Goal: Communication & Community: Answer question/provide support

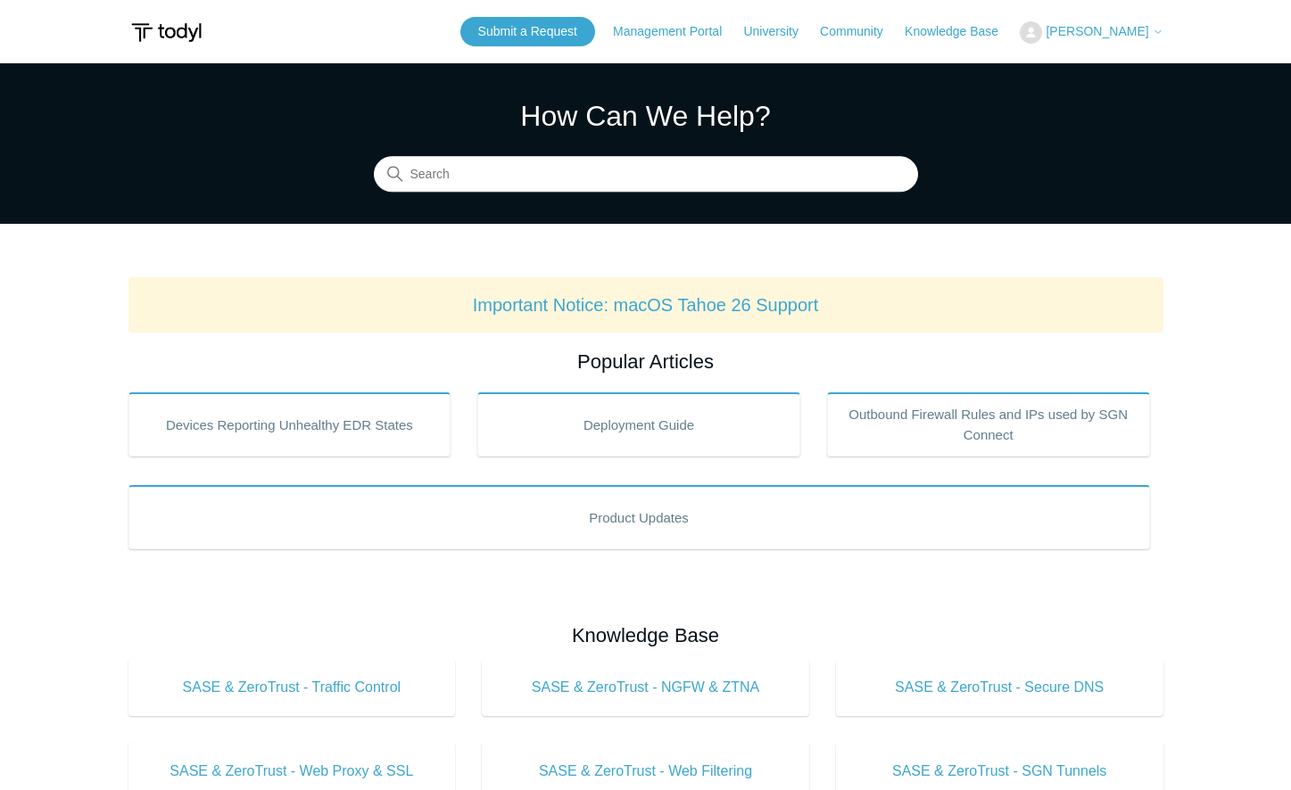
click at [1114, 36] on span "[PERSON_NAME]" at bounding box center [1096, 31] width 103 height 14
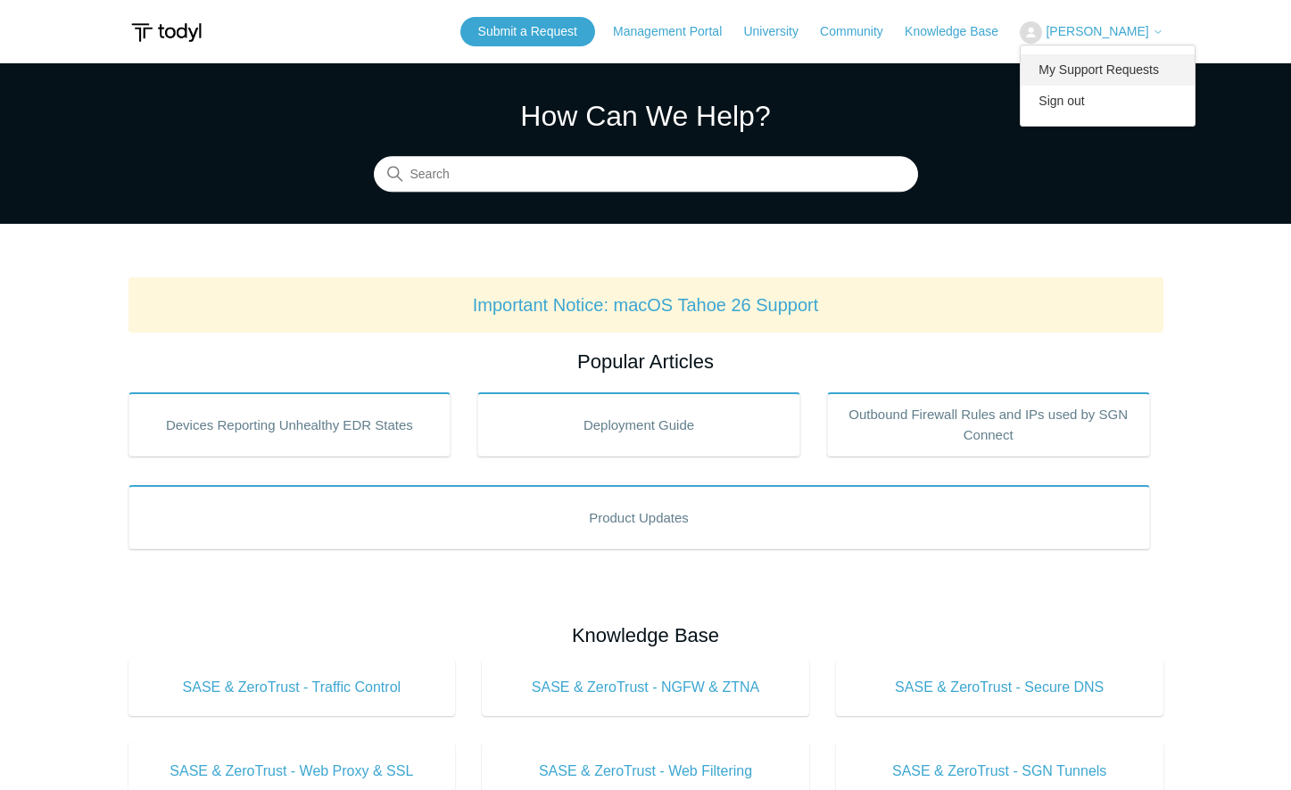
click at [1105, 70] on link "My Support Requests" at bounding box center [1108, 69] width 174 height 31
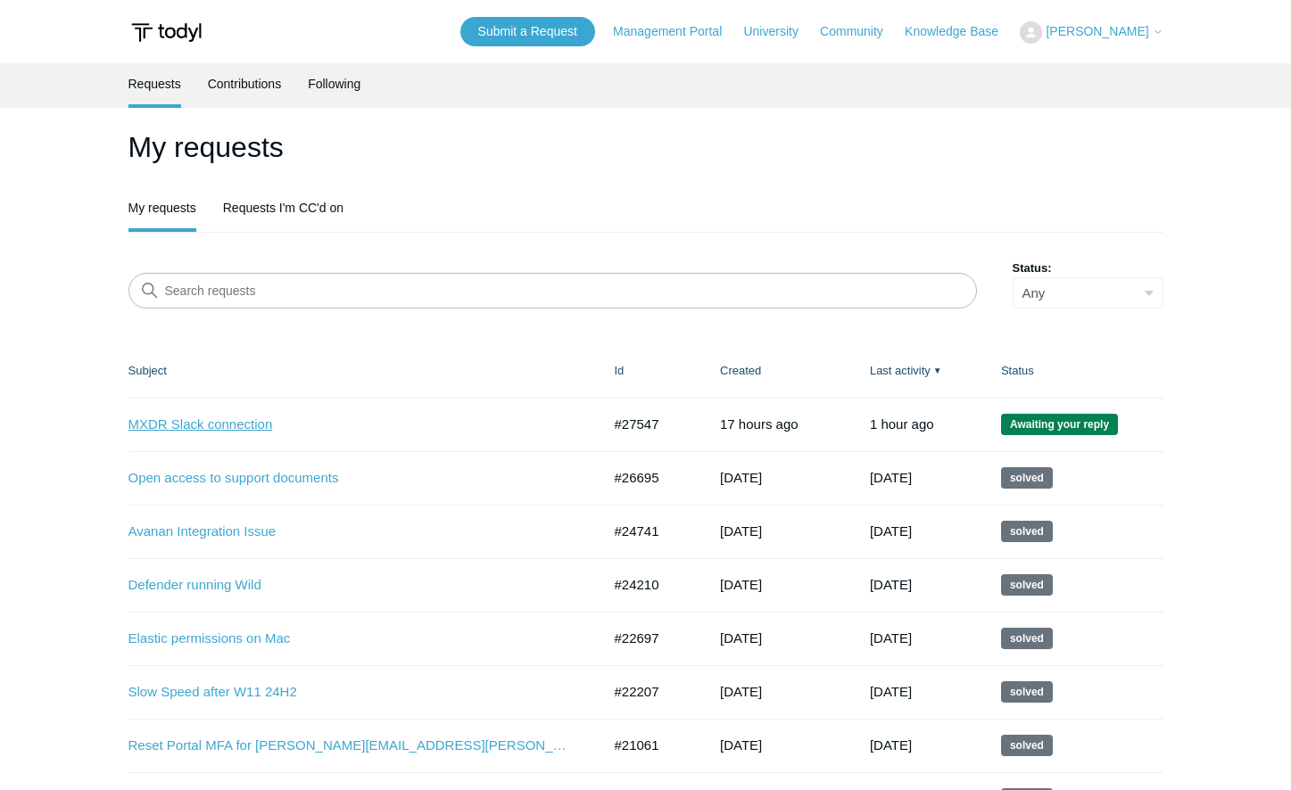
click at [215, 429] on link "MXDR Slack connection" at bounding box center [351, 425] width 446 height 21
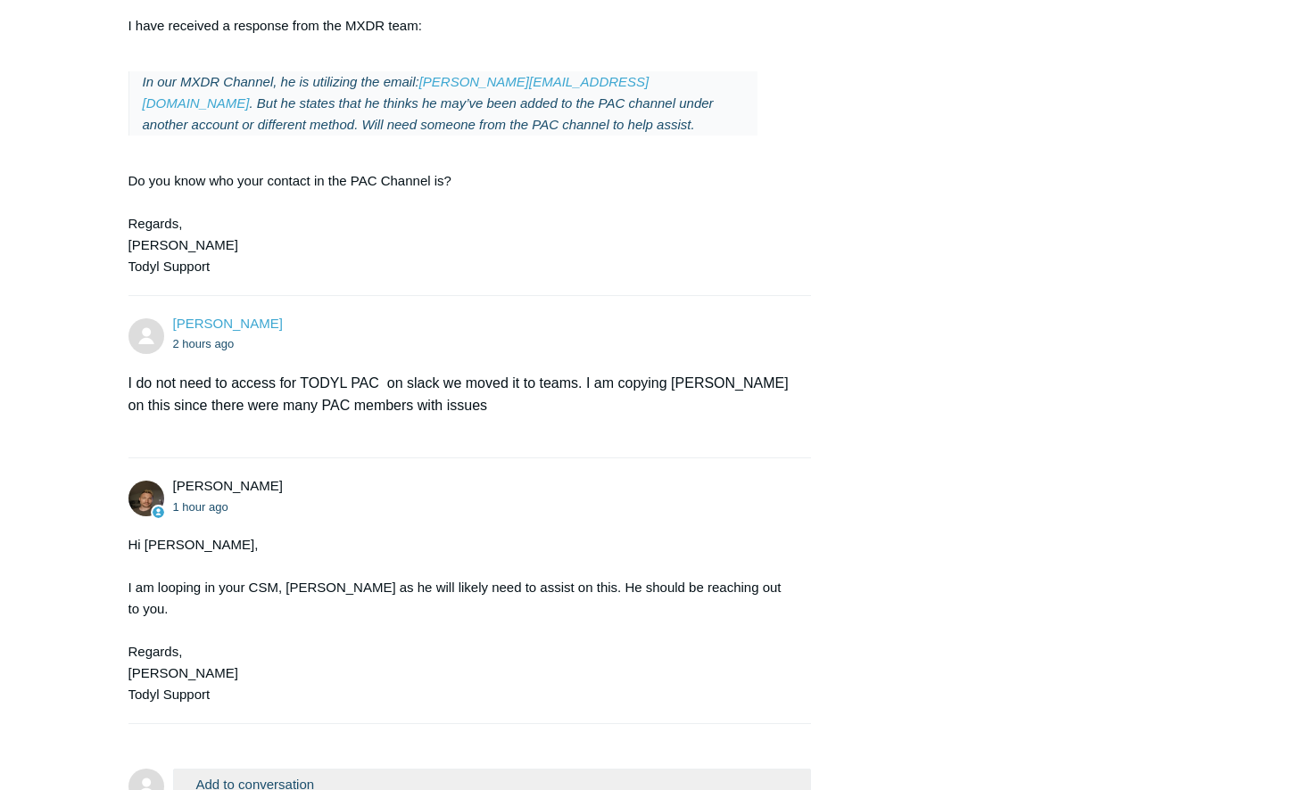
scroll to position [976, 0]
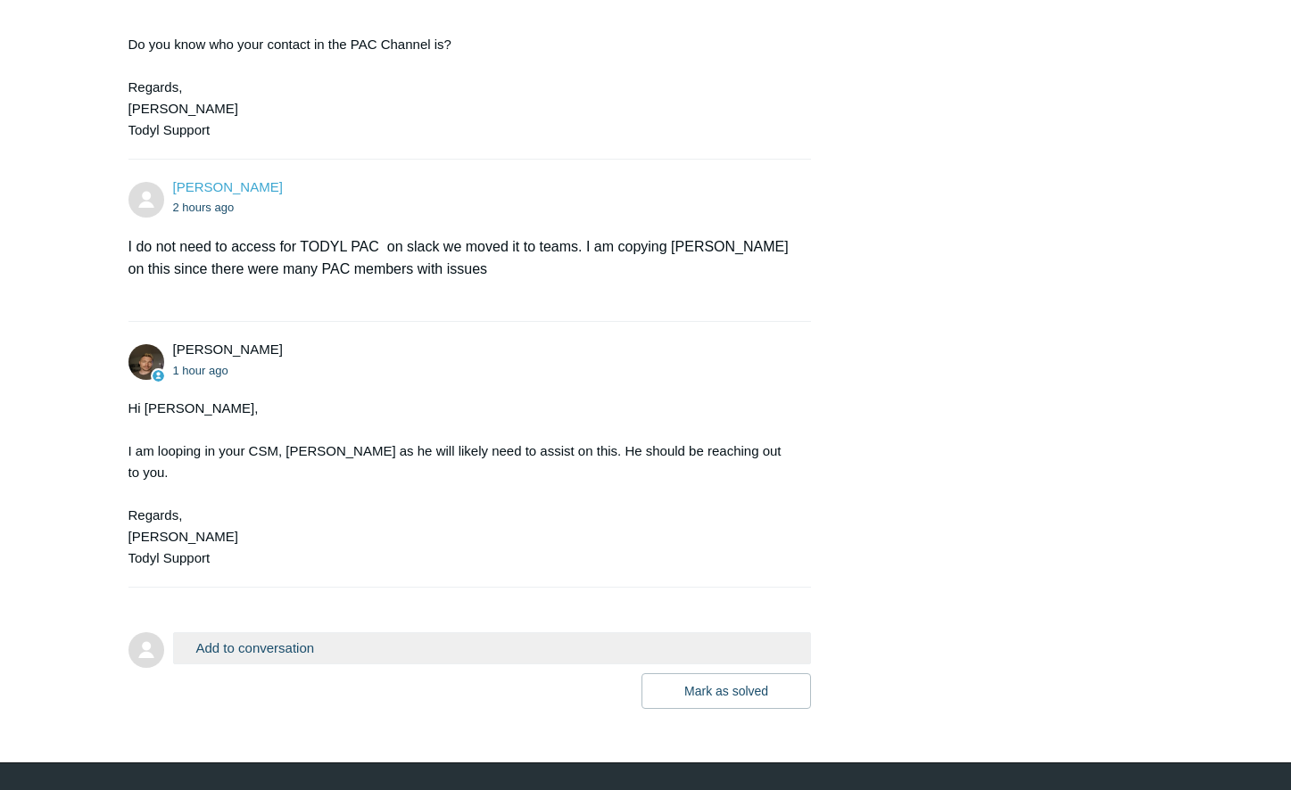
click at [313, 632] on button "Add to conversation" at bounding box center [492, 647] width 639 height 31
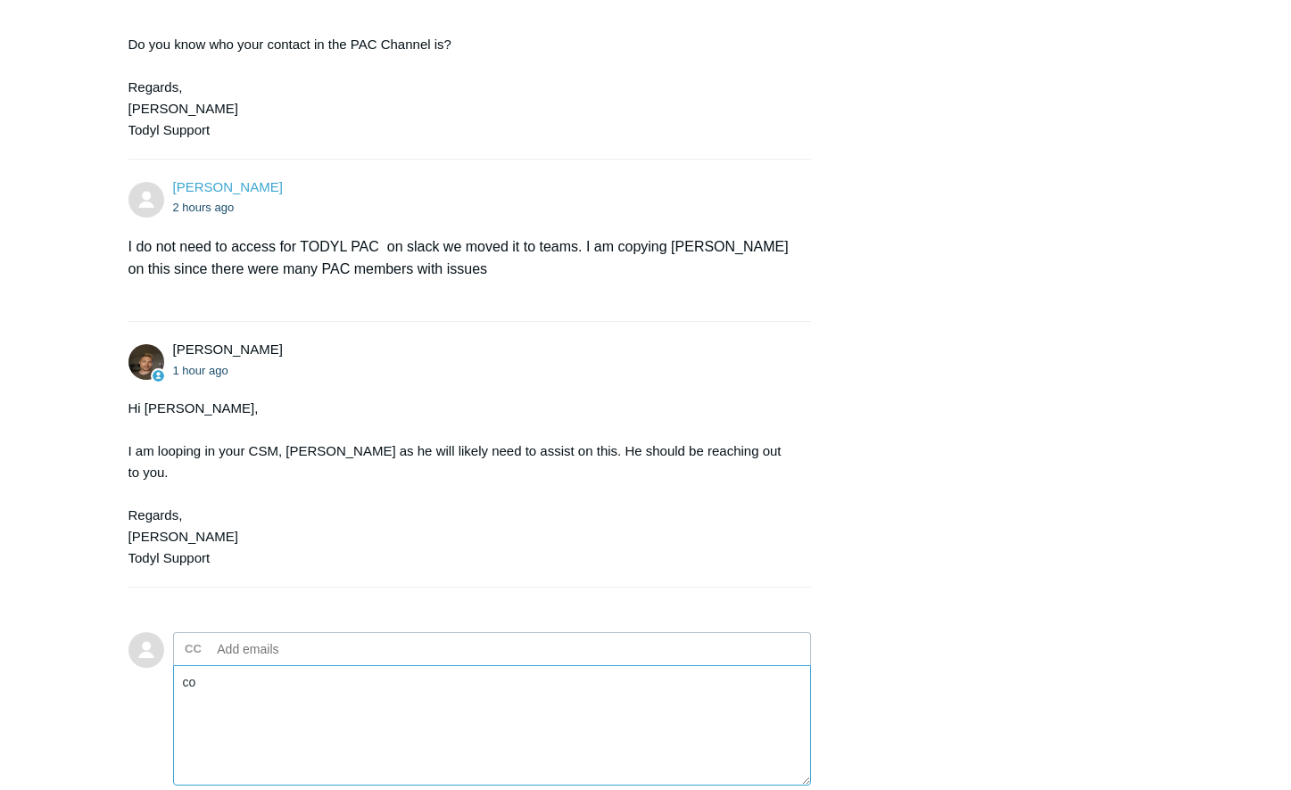
type textarea "c"
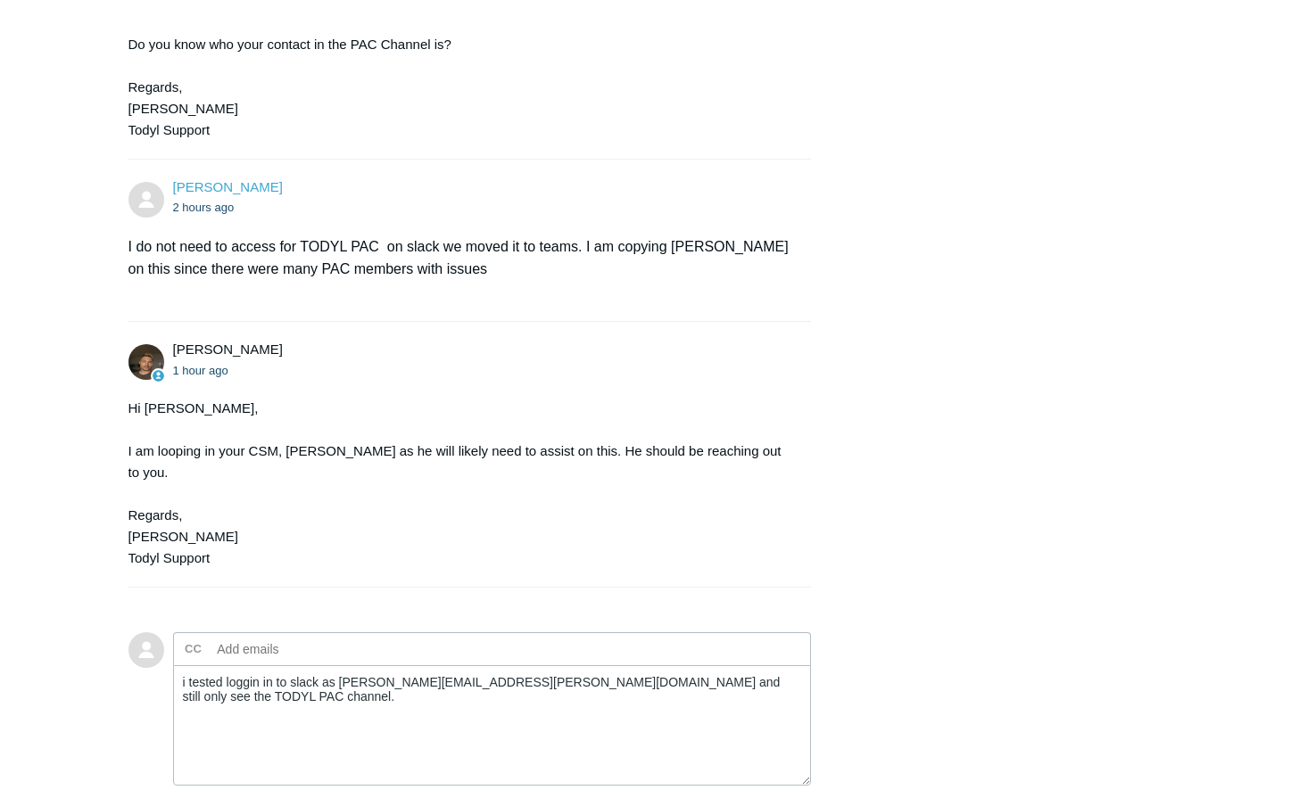
scroll to position [998, 0]
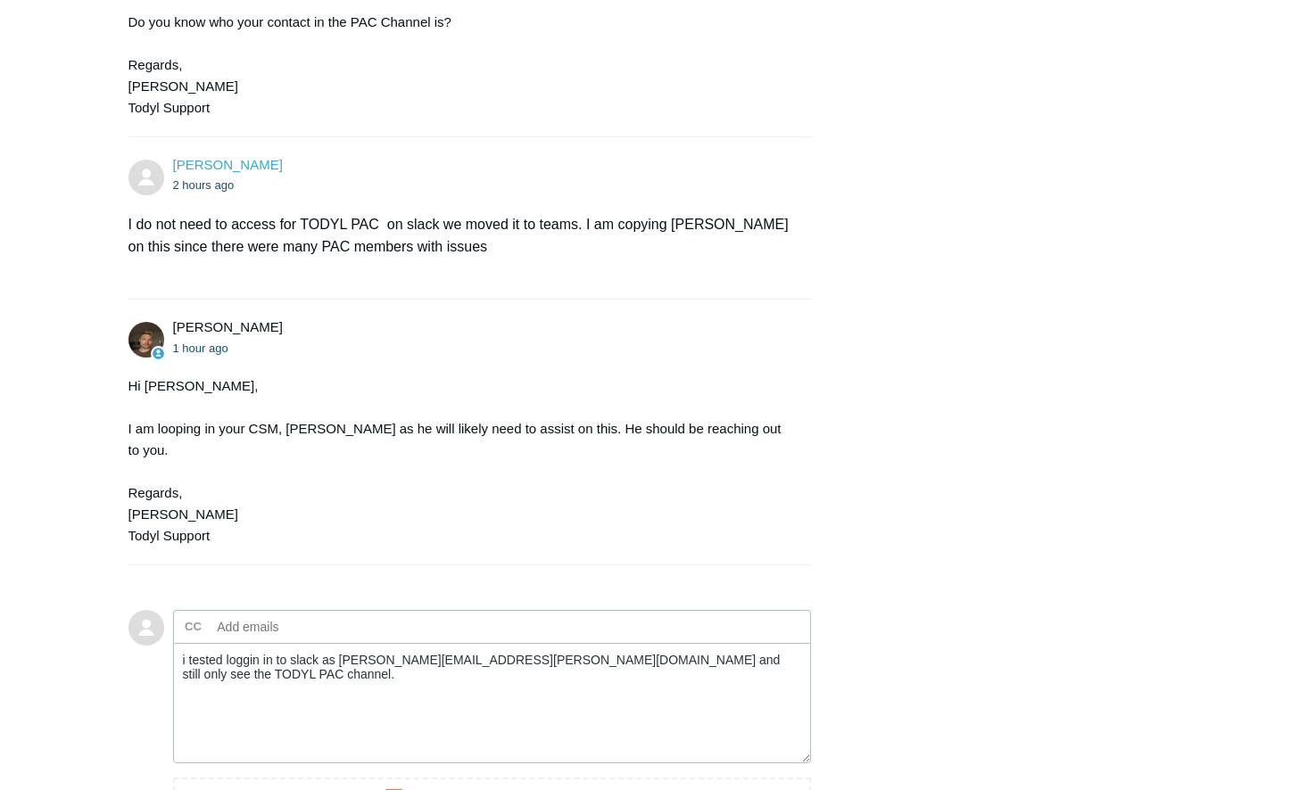
click at [886, 608] on div "[PERSON_NAME] 17 hours ago Im still haveing issues with connecting to slack for…" at bounding box center [645, 102] width 1035 height 1684
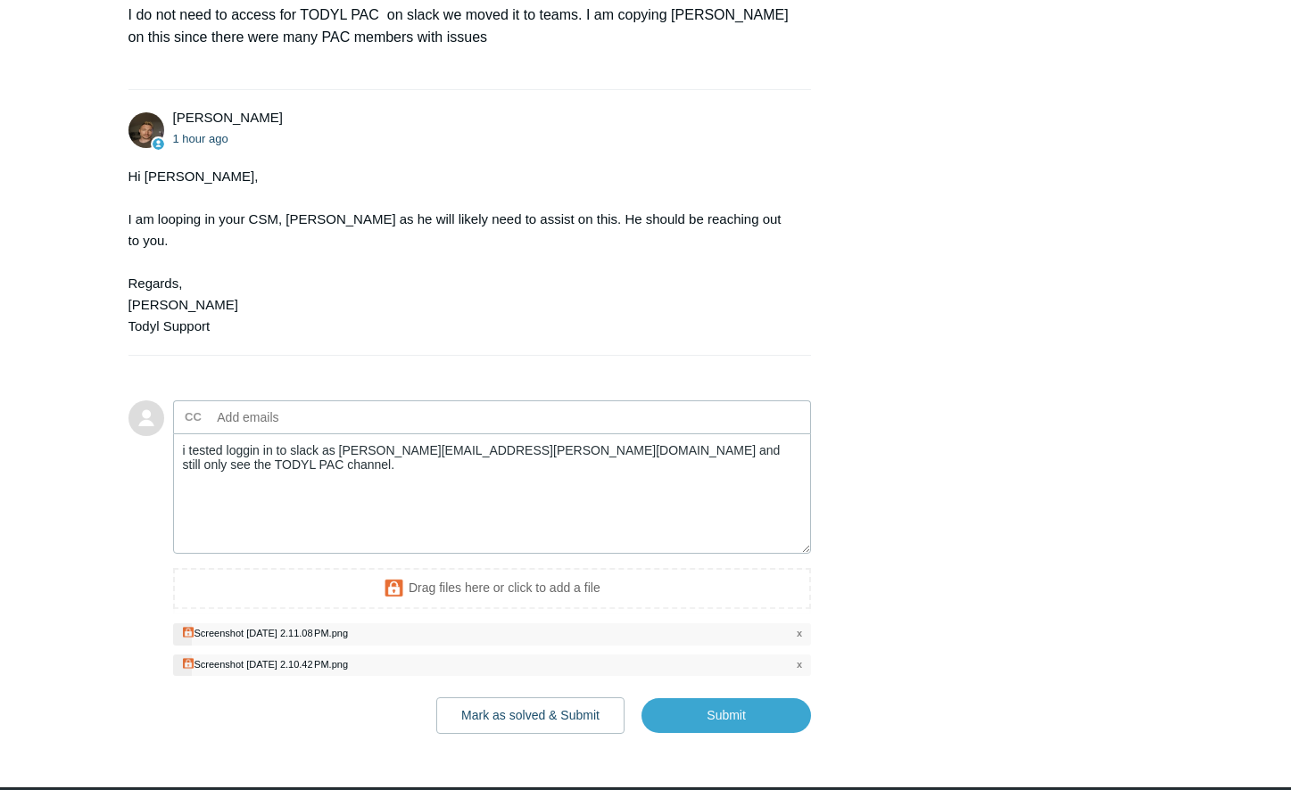
scroll to position [1232, 0]
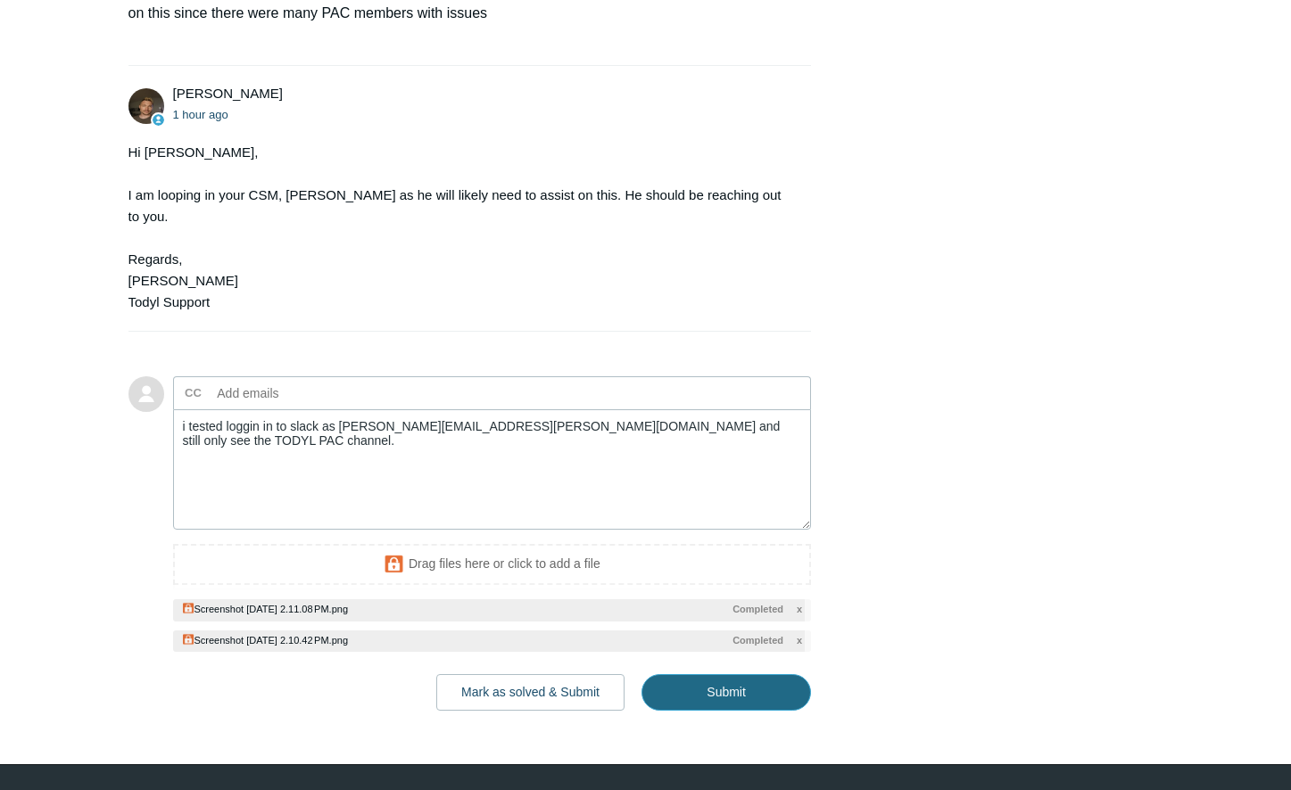
click at [734, 674] on input "Submit" at bounding box center [725, 692] width 169 height 36
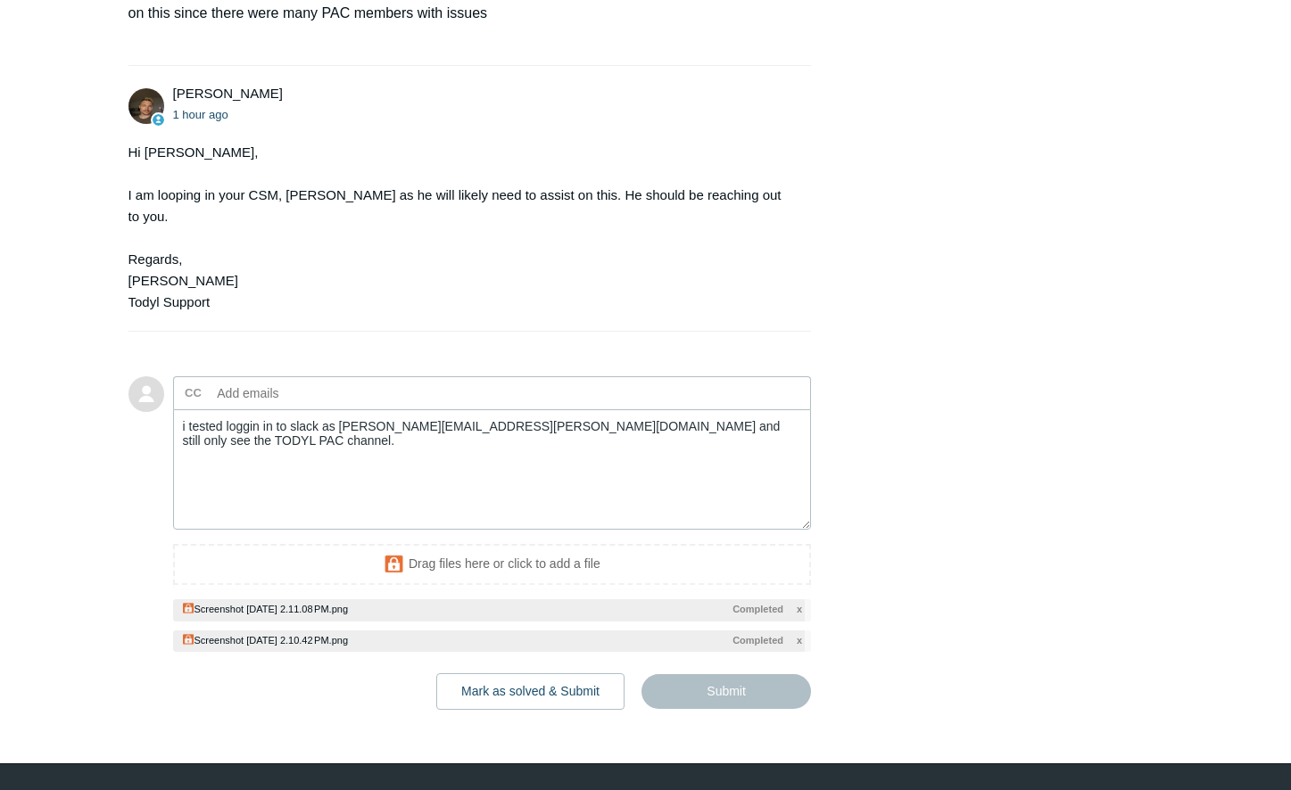
type textarea "i tested loggin in to slack as [PERSON_NAME][EMAIL_ADDRESS][PERSON_NAME][DOMAIN…"
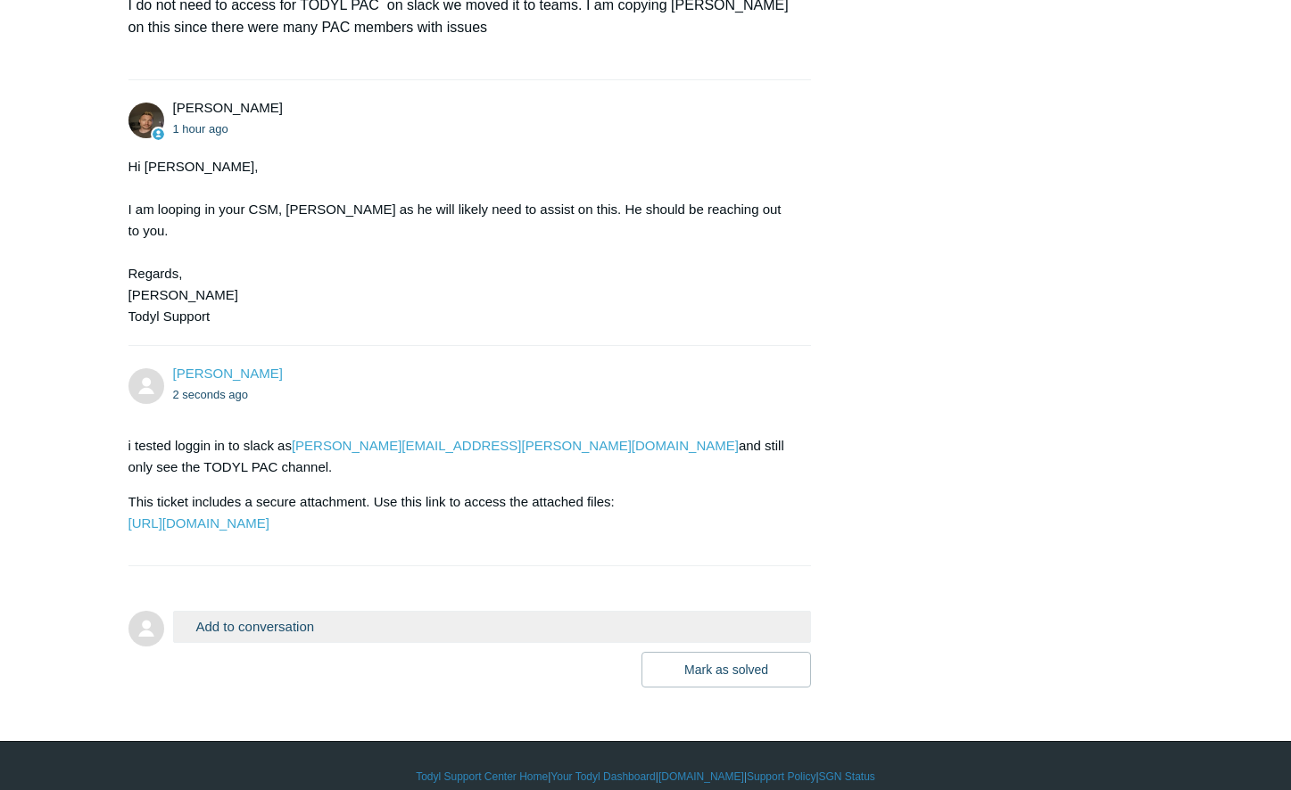
scroll to position [1126, 0]
